Goal: Task Accomplishment & Management: Manage account settings

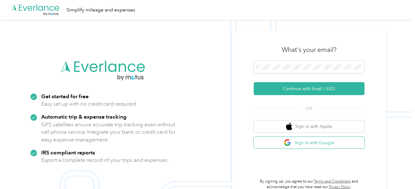
click at [279, 139] on button "Sign in with Google" at bounding box center [309, 142] width 111 height 12
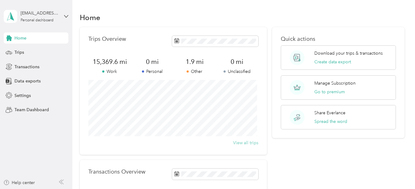
click at [242, 142] on button "View all trips" at bounding box center [245, 142] width 25 height 6
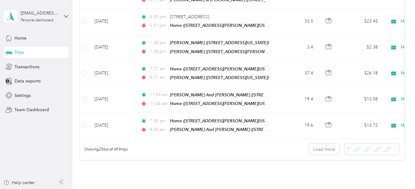
scroll to position [612, 0]
